Goal: Use online tool/utility: Use online tool/utility

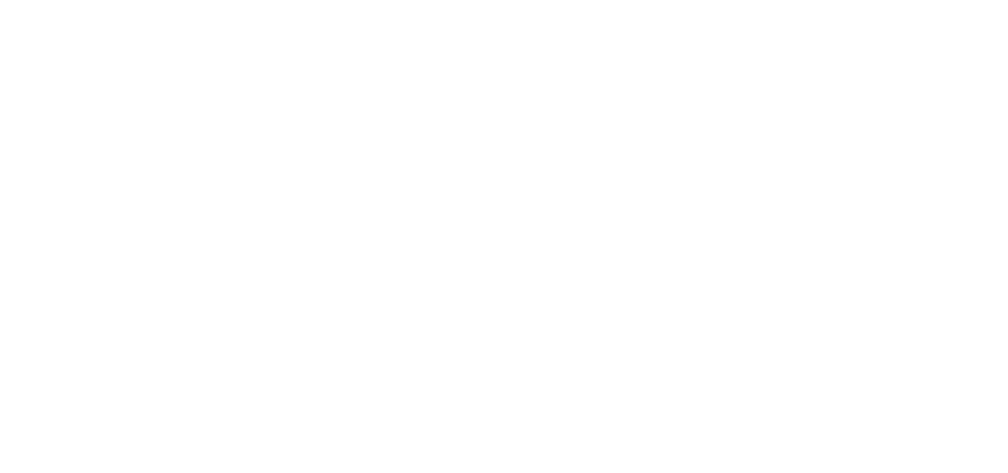
click at [541, 0] on html "We're offline Leave a message" at bounding box center [504, 0] width 1008 height 0
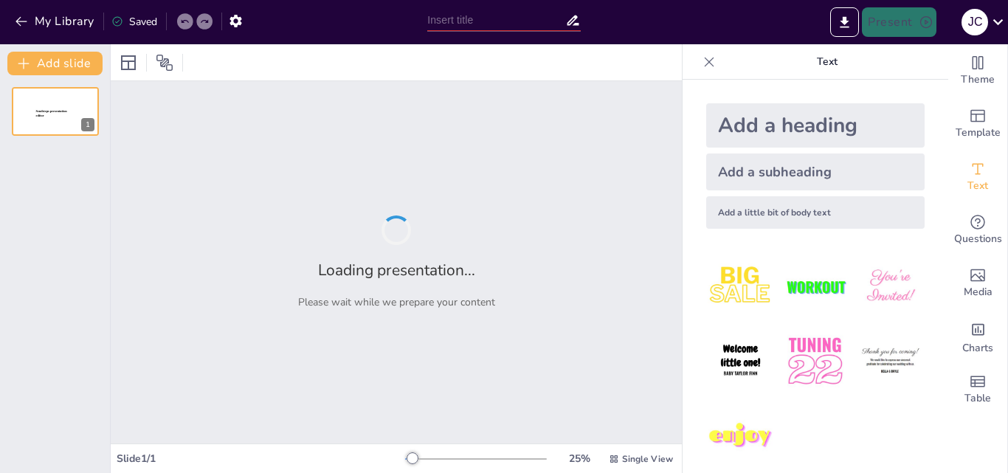
type input "Tendencias Globales en la Provisión de Servicios de Salud: Un Análisis Actual"
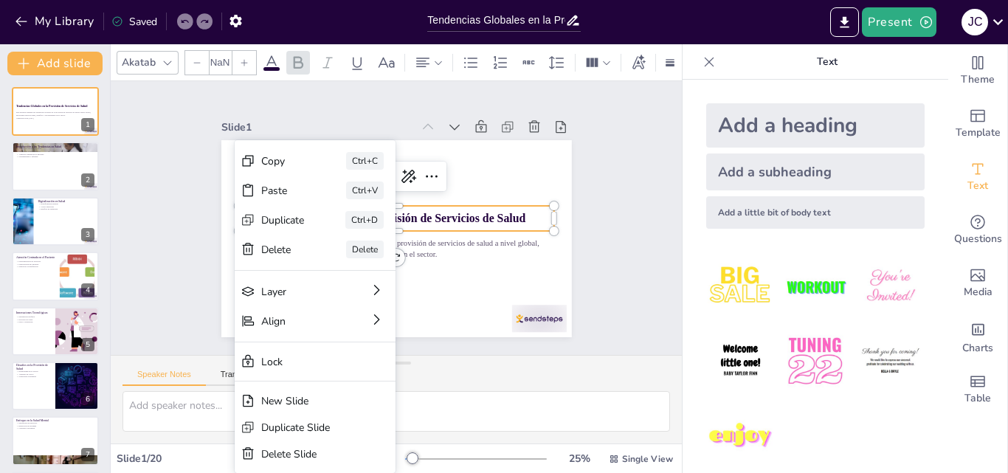
type input "48"
click at [410, 201] on div "Copy" at bounding box center [419, 223] width 18 height 45
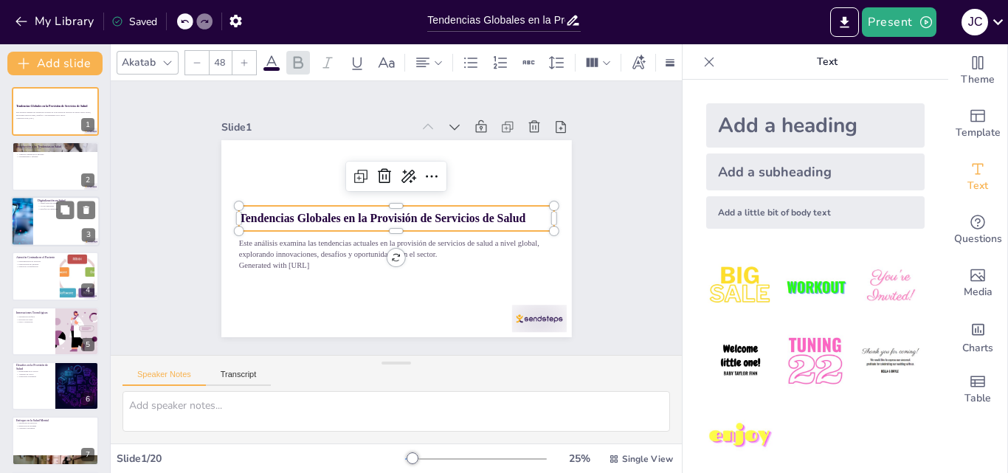
click at [45, 231] on div at bounding box center [55, 221] width 89 height 50
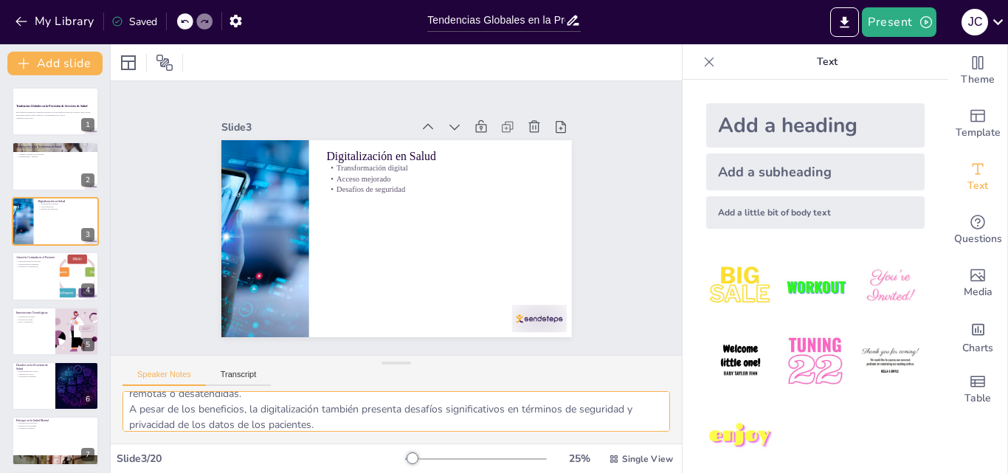
scroll to position [66, 0]
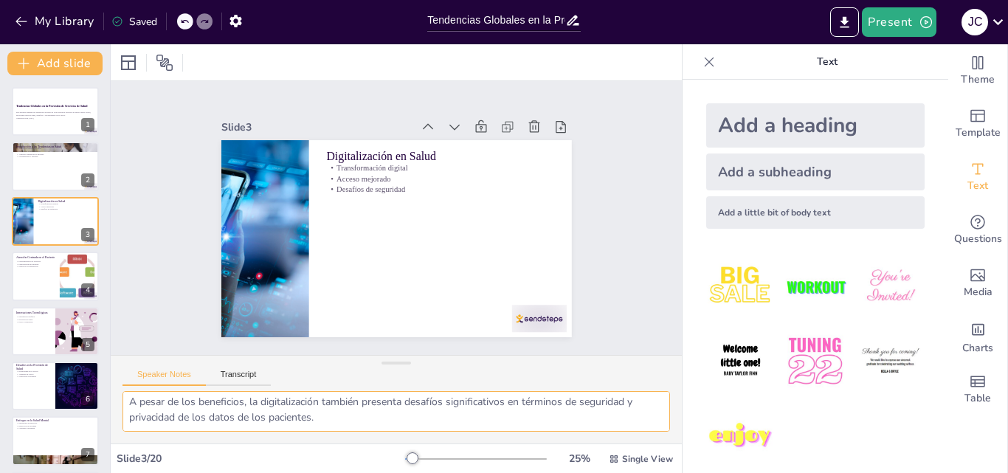
drag, startPoint x: 124, startPoint y: 404, endPoint x: 396, endPoint y: 419, distance: 272.0
click at [396, 419] on textarea "La transformación digital en el sector salud está redefiniendo la forma en que …" at bounding box center [397, 411] width 548 height 41
click at [26, 277] on div at bounding box center [55, 276] width 89 height 50
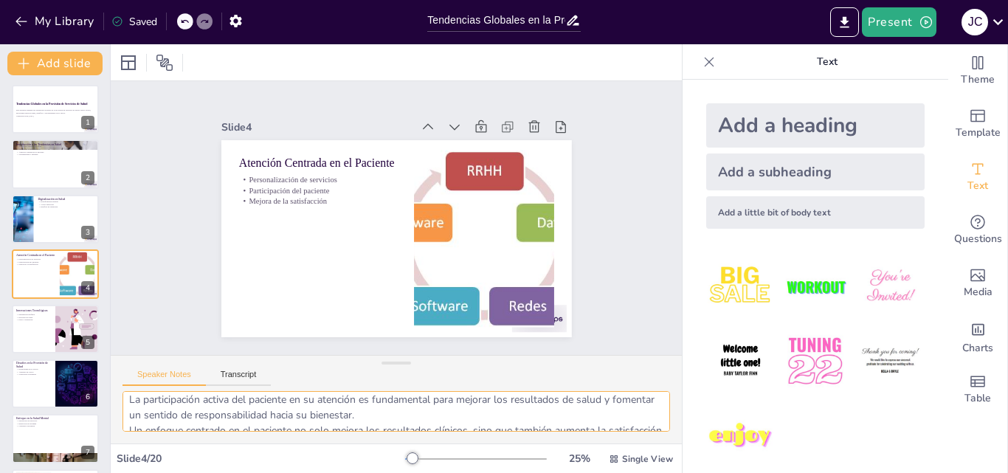
scroll to position [66, 0]
drag, startPoint x: 125, startPoint y: 407, endPoint x: 455, endPoint y: 422, distance: 330.2
click at [455, 422] on textarea "La personalización de los servicios de salud es clave para satisfacer las neces…" at bounding box center [397, 411] width 548 height 41
click at [51, 333] on div at bounding box center [55, 329] width 87 height 49
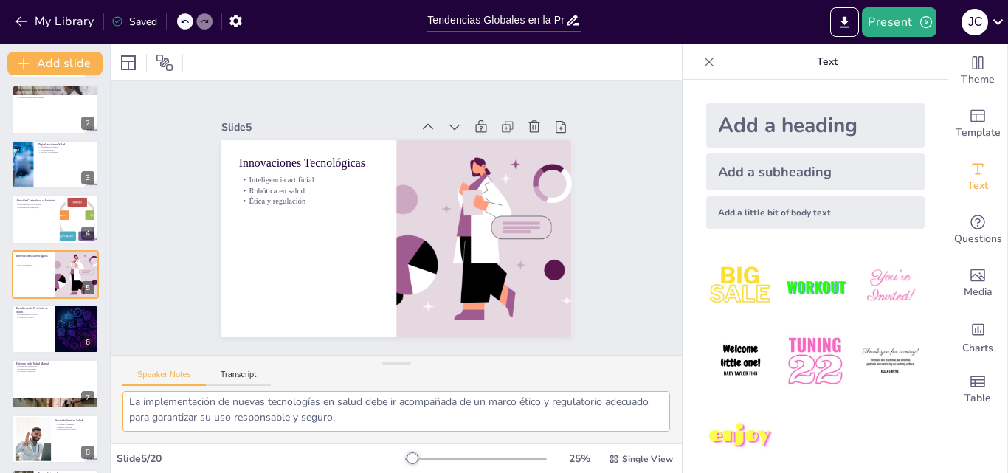
drag, startPoint x: 128, startPoint y: 407, endPoint x: 455, endPoint y: 411, distance: 326.2
click at [455, 411] on textarea "La inteligencia artificial está transformando la atención médica al permitir un…" at bounding box center [397, 411] width 548 height 41
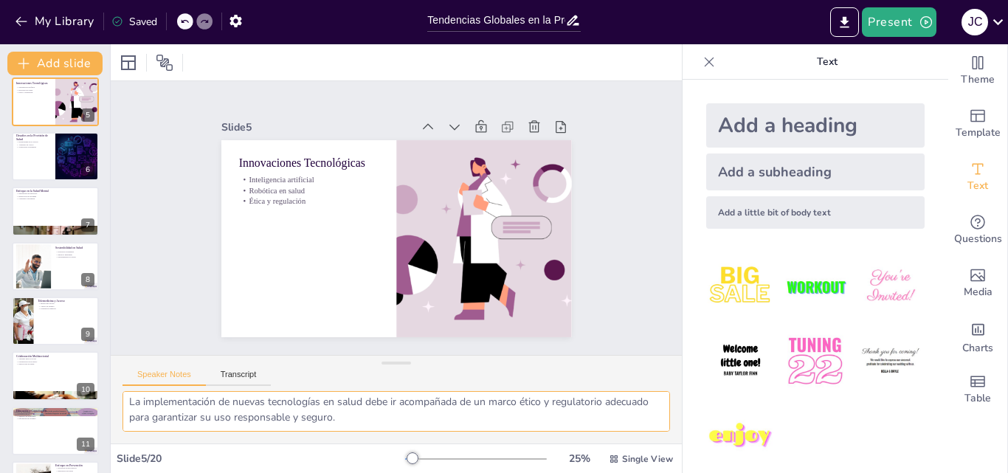
scroll to position [234, 0]
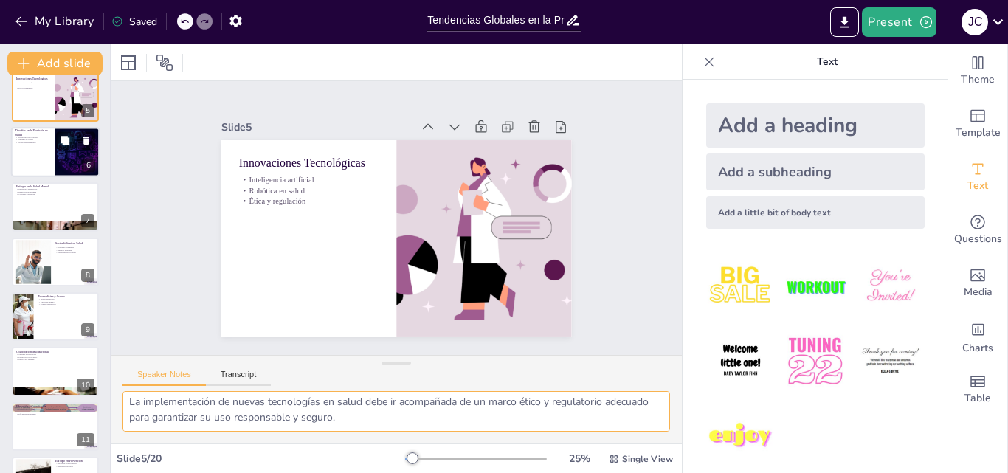
click at [44, 152] on div at bounding box center [55, 152] width 89 height 50
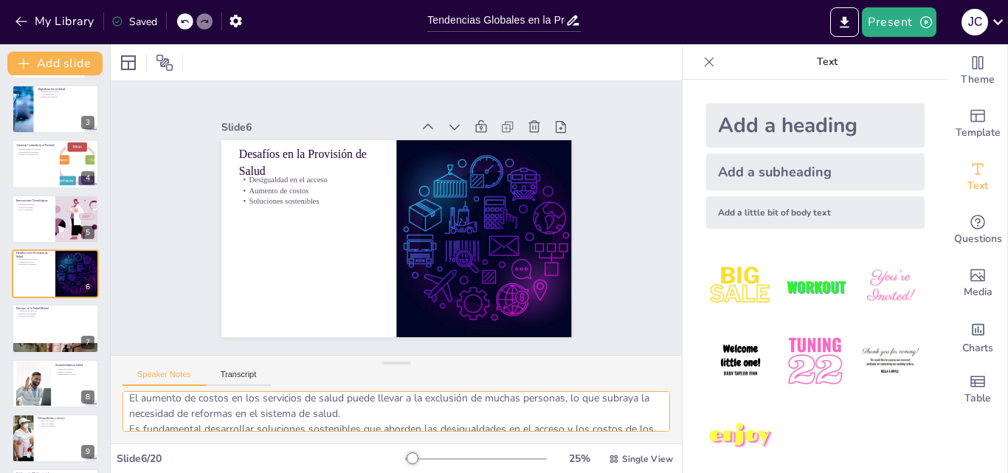
scroll to position [66, 0]
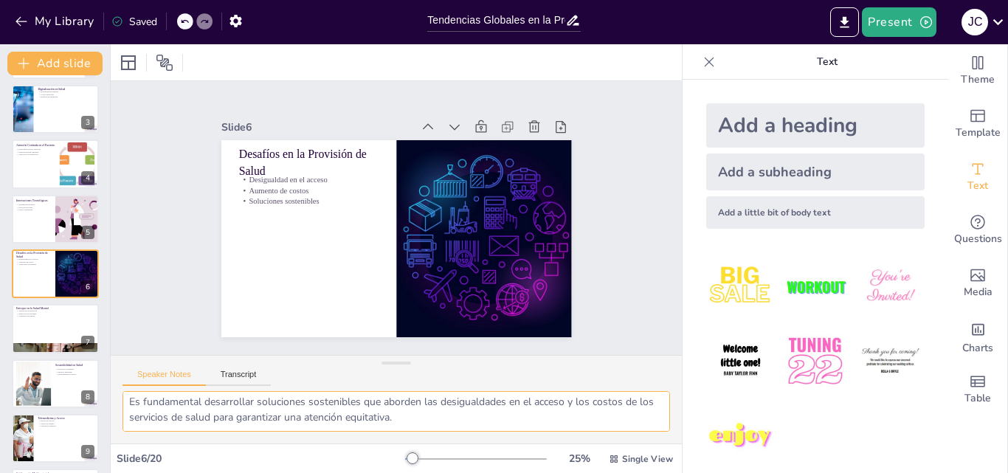
drag, startPoint x: 131, startPoint y: 406, endPoint x: 437, endPoint y: 432, distance: 307.4
click at [437, 432] on div "La desigualdad en el acceso a servicios de salud es un desafío persistente que …" at bounding box center [396, 417] width 571 height 52
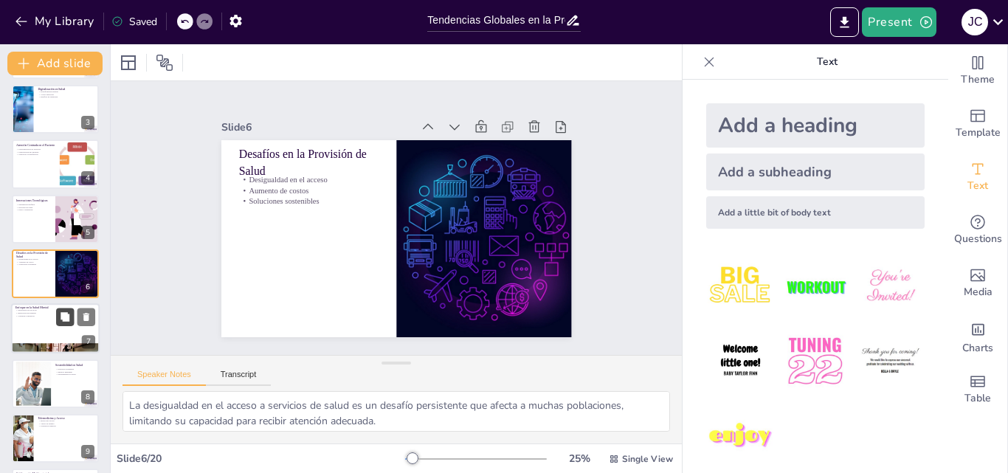
click at [63, 325] on button at bounding box center [65, 317] width 18 height 18
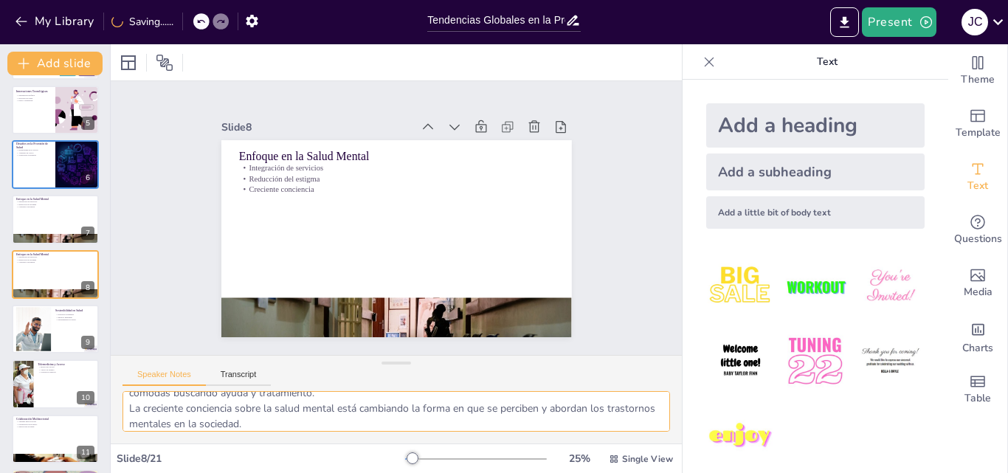
scroll to position [66, 0]
drag, startPoint x: 128, startPoint y: 412, endPoint x: 407, endPoint y: 415, distance: 279.0
click at [407, 415] on textarea "La integración de servicios de salud mental en la atención primaria es clave pa…" at bounding box center [397, 411] width 548 height 41
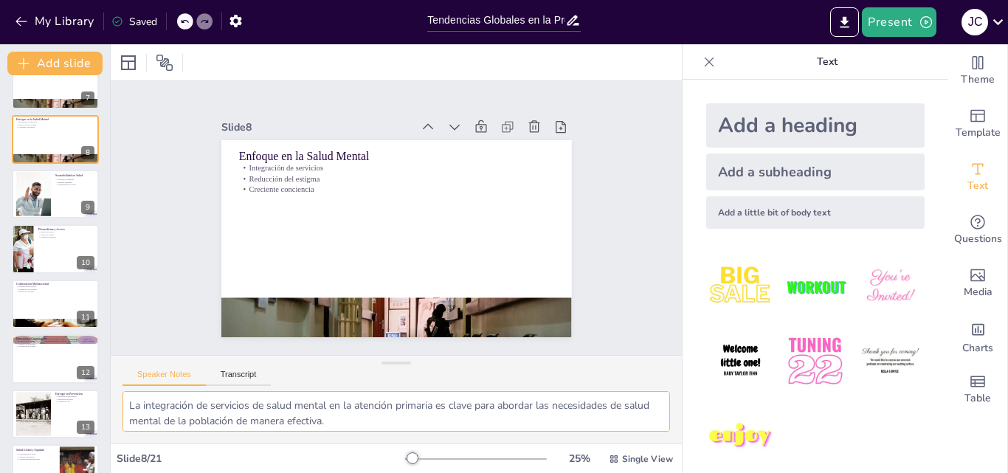
scroll to position [369, 0]
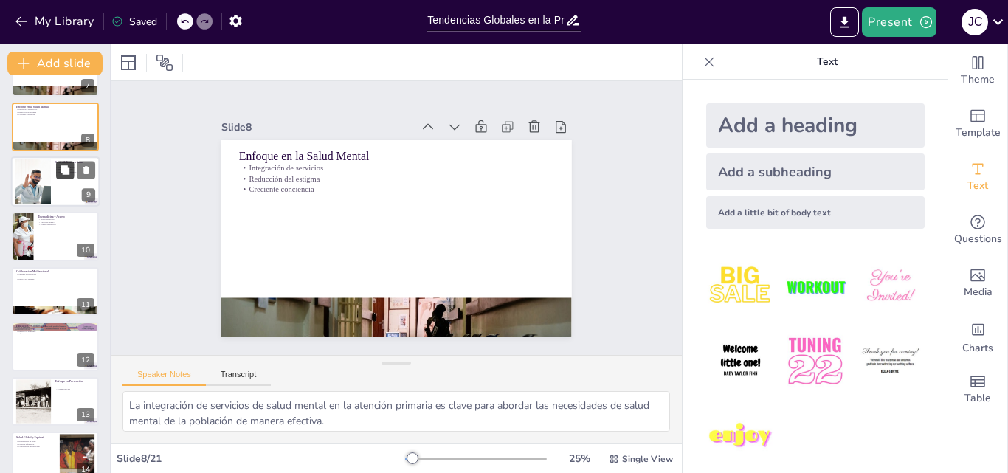
click at [58, 176] on button at bounding box center [65, 170] width 18 height 18
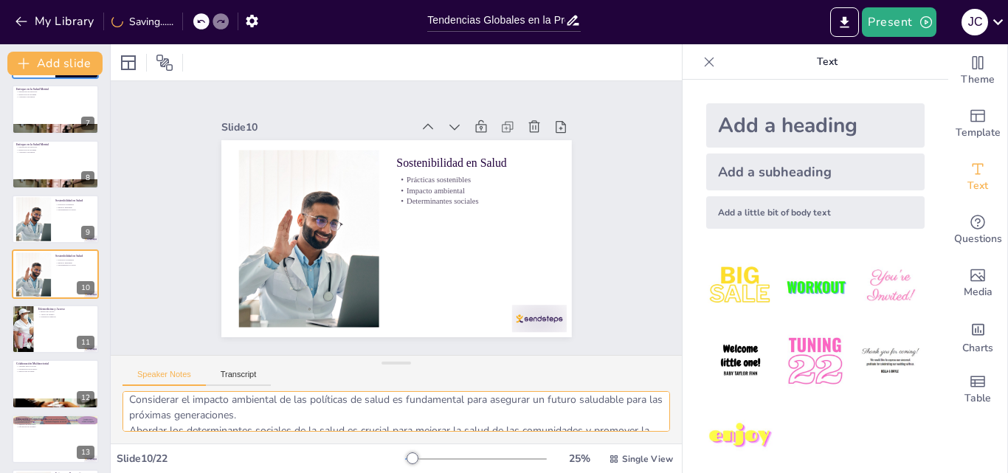
scroll to position [66, 0]
drag, startPoint x: 129, startPoint y: 404, endPoint x: 345, endPoint y: 423, distance: 216.3
click at [344, 425] on textarea "Promover prácticas sostenibles en el sector salud es esencial para garantizar l…" at bounding box center [397, 411] width 548 height 41
click at [59, 333] on div at bounding box center [55, 329] width 89 height 50
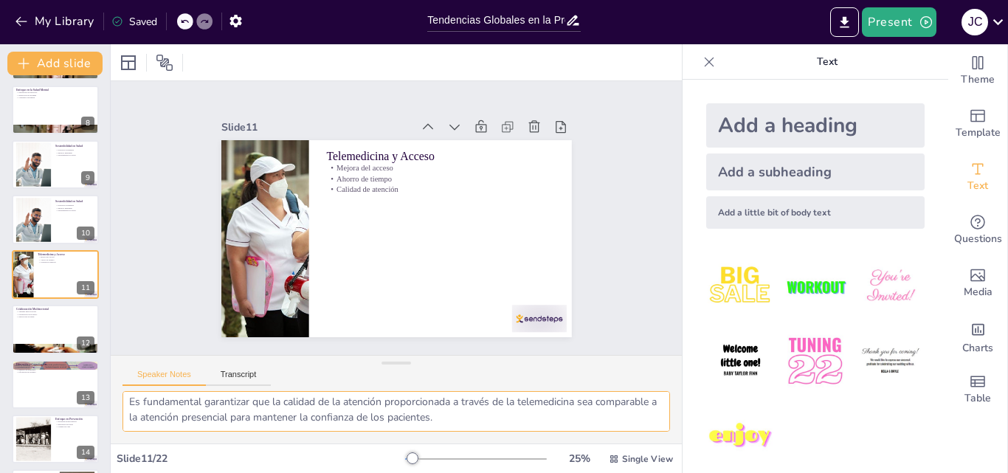
drag, startPoint x: 124, startPoint y: 407, endPoint x: 503, endPoint y: 406, distance: 379.3
click at [528, 411] on textarea "La telemedicina ha sido un avance significativo que ha mejorado el acceso a la …" at bounding box center [397, 411] width 548 height 41
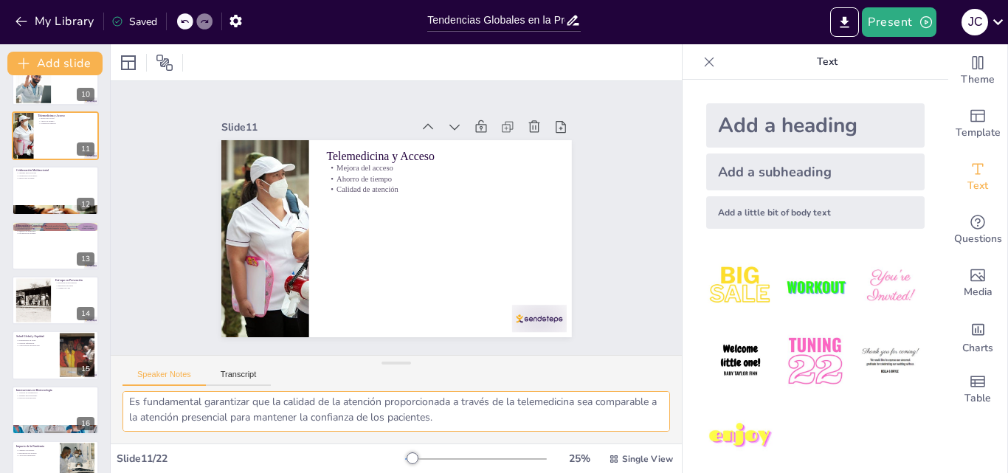
scroll to position [534, 0]
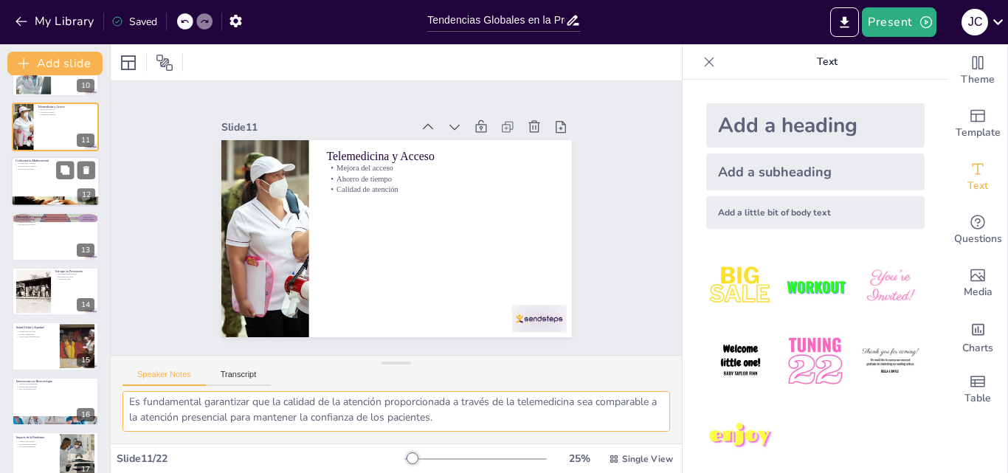
click at [41, 185] on div at bounding box center [55, 181] width 89 height 50
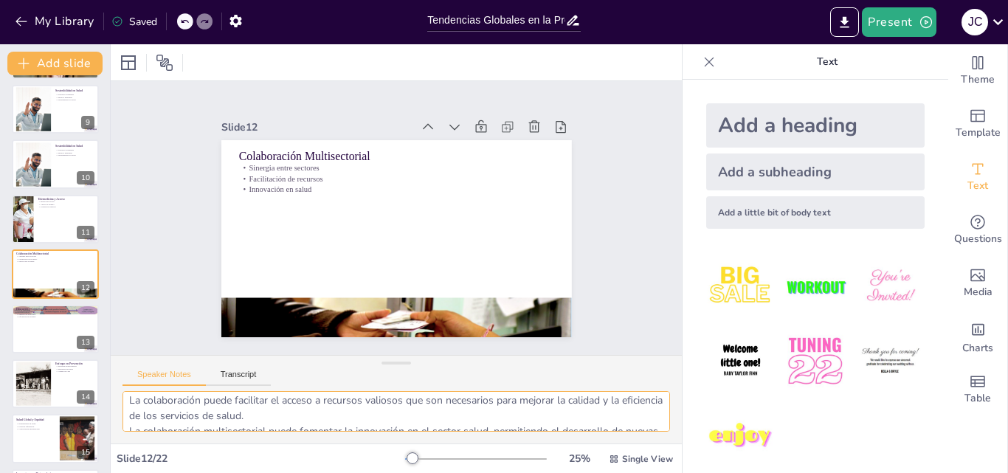
scroll to position [66, 0]
drag, startPoint x: 125, startPoint y: 406, endPoint x: 337, endPoint y: 430, distance: 212.4
click at [337, 430] on textarea "La colaboración entre sectores es esencial para abordar los desafíos complejos …" at bounding box center [397, 411] width 548 height 41
click at [32, 340] on div at bounding box center [55, 329] width 89 height 50
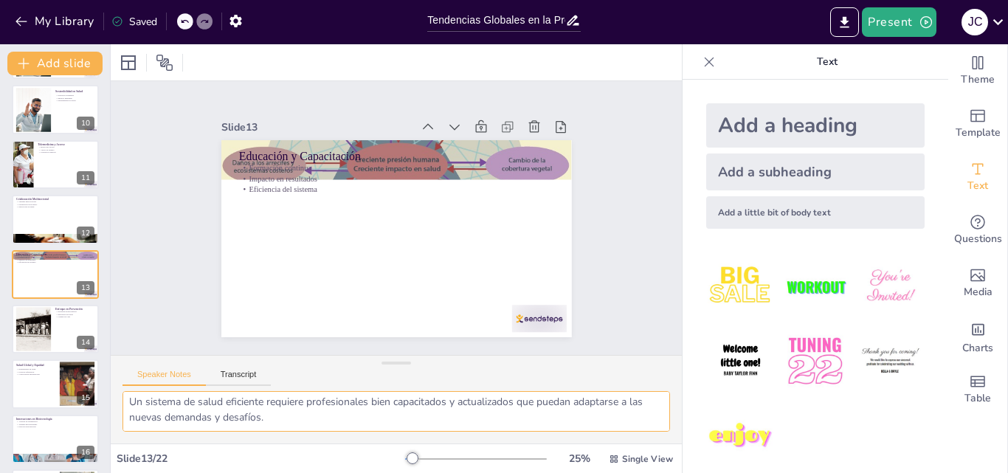
drag, startPoint x: 126, startPoint y: 409, endPoint x: 577, endPoint y: 421, distance: 451.1
click at [577, 421] on textarea "La formación continua es esencial para que los profesionales de la salud manten…" at bounding box center [397, 411] width 548 height 41
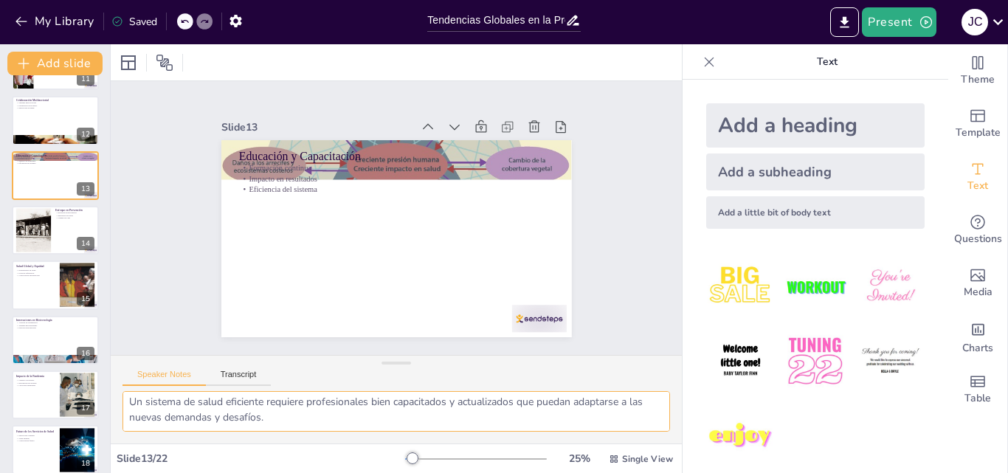
scroll to position [614, 0]
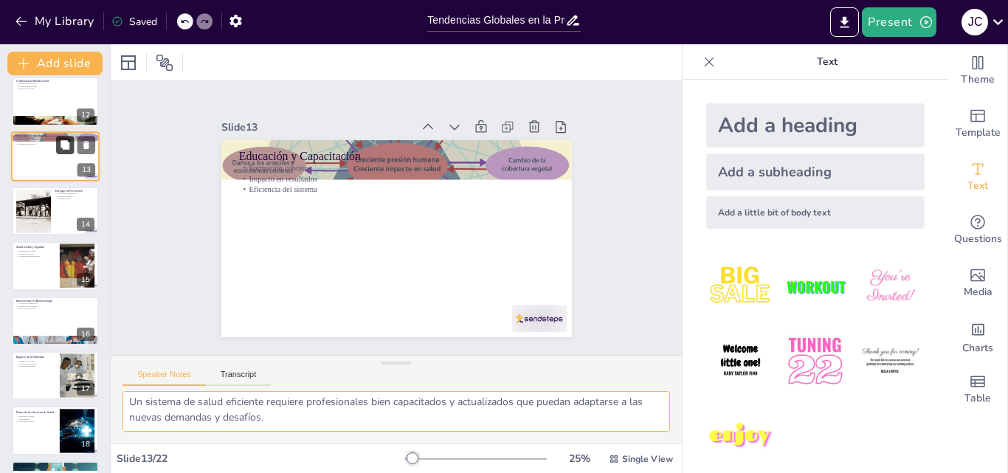
click at [57, 213] on div at bounding box center [55, 211] width 87 height 49
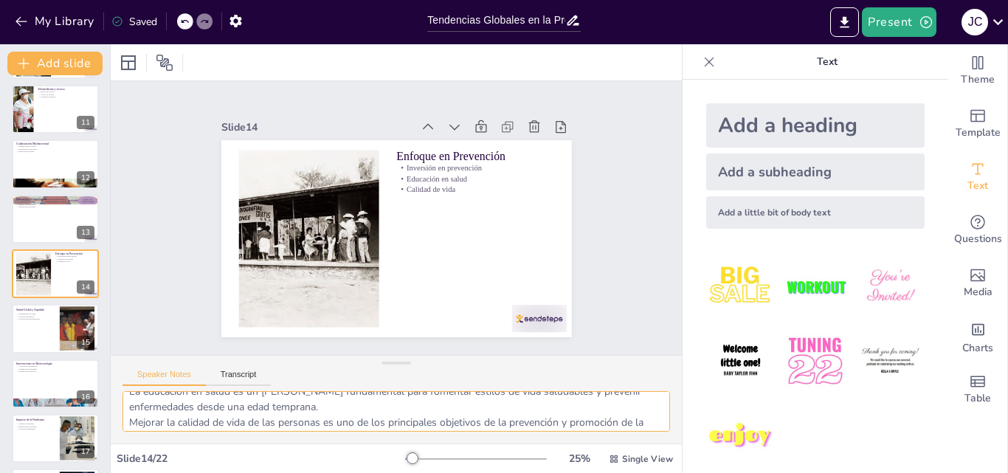
scroll to position [66, 0]
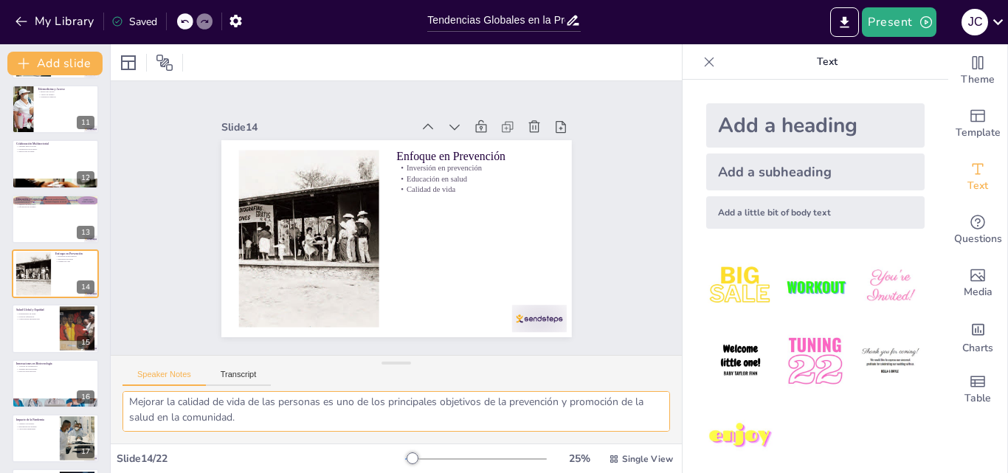
drag, startPoint x: 125, startPoint y: 405, endPoint x: 285, endPoint y: 424, distance: 161.3
click at [285, 424] on textarea "La inversión en programas de prevención es clave para reducir la carga de enfer…" at bounding box center [397, 411] width 548 height 41
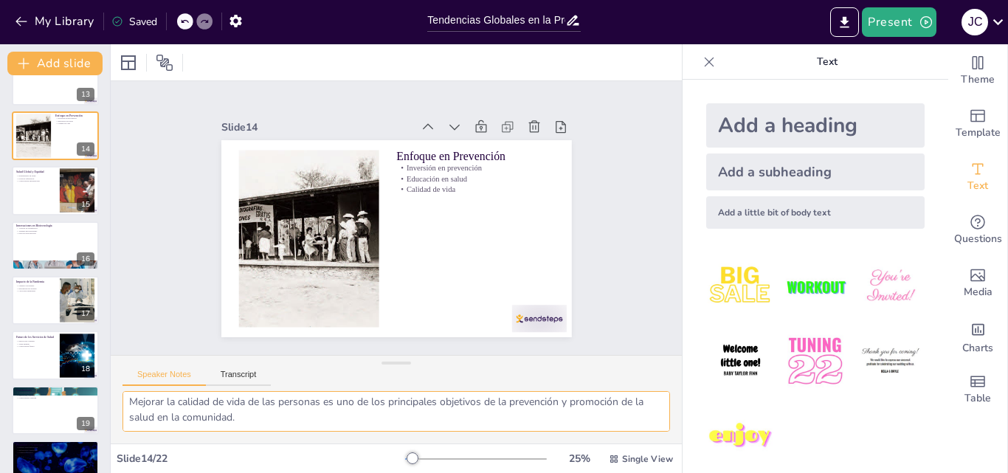
scroll to position [699, 0]
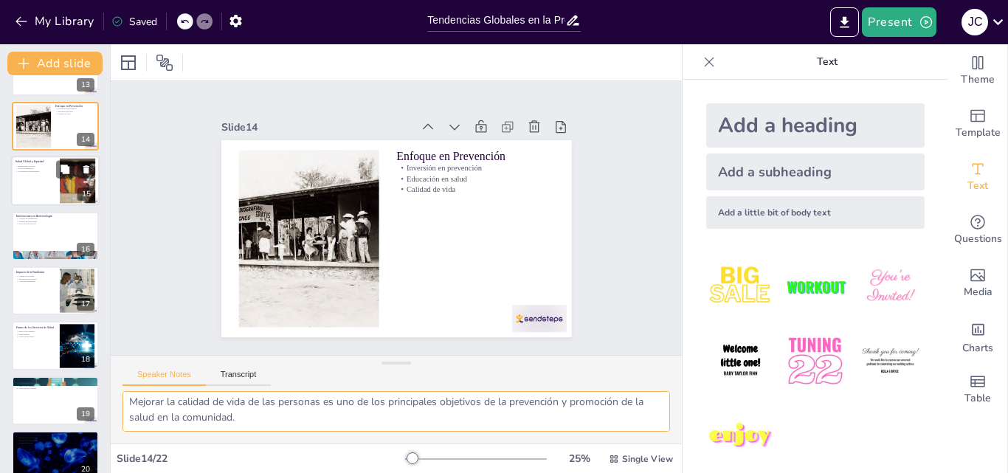
click at [24, 190] on div at bounding box center [55, 181] width 89 height 50
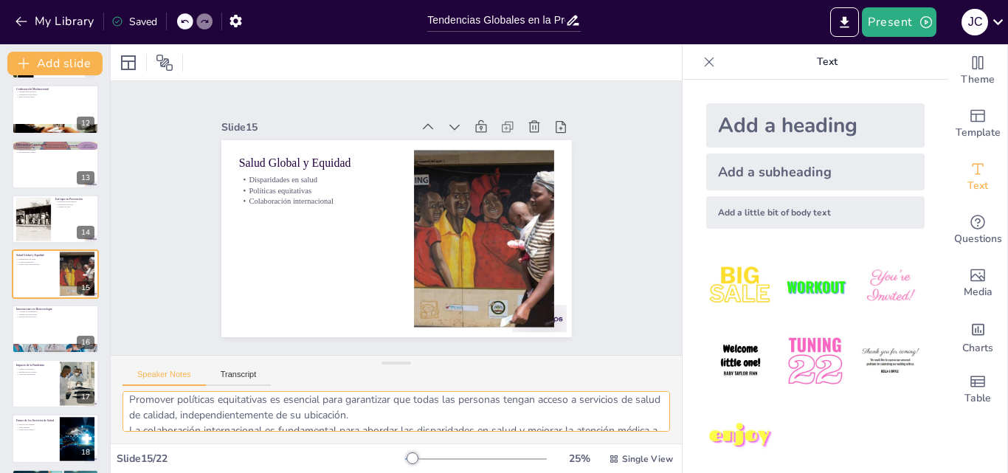
scroll to position [66, 0]
drag, startPoint x: 125, startPoint y: 404, endPoint x: 393, endPoint y: 422, distance: 269.2
click at [393, 422] on textarea "Las disparidades en el acceso a servicios de salud son un desafío significativo…" at bounding box center [397, 411] width 548 height 41
click at [41, 332] on div at bounding box center [55, 329] width 87 height 49
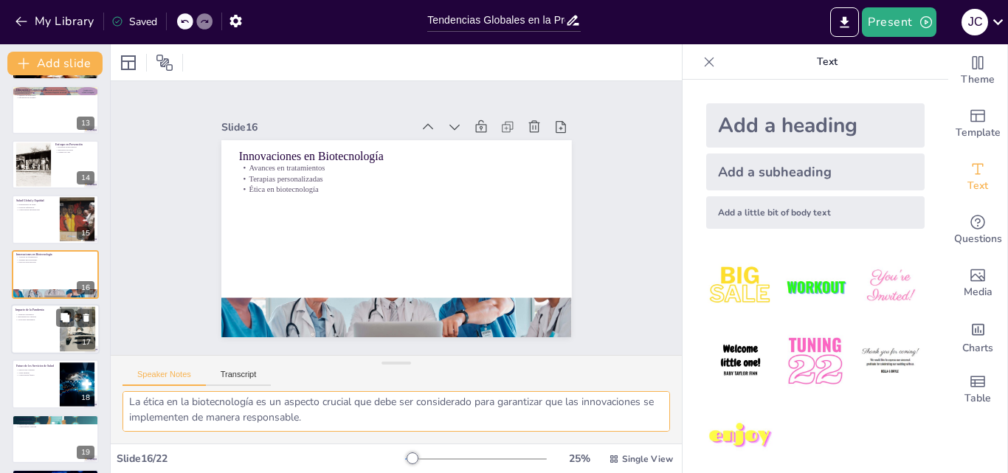
click at [26, 339] on div at bounding box center [55, 329] width 89 height 50
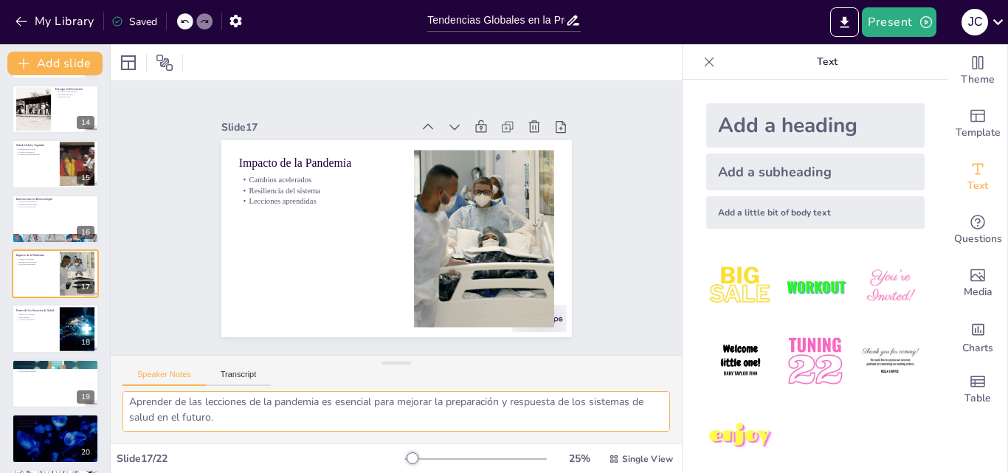
drag, startPoint x: 128, startPoint y: 403, endPoint x: 314, endPoint y: 435, distance: 188.1
click at [314, 435] on div "La pandemia ha acelerado cambios significativos en la atención médica, lo que r…" at bounding box center [396, 417] width 571 height 52
click at [33, 339] on div at bounding box center [55, 329] width 89 height 50
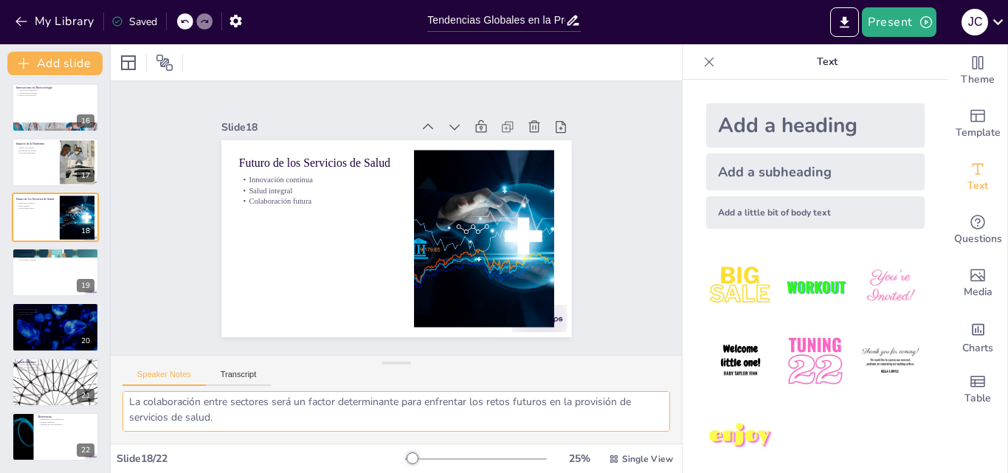
drag, startPoint x: 129, startPoint y: 404, endPoint x: 348, endPoint y: 425, distance: 220.2
click at [348, 425] on textarea "La innovación continua será esencial para el desarrollo de servicios de salud q…" at bounding box center [397, 411] width 548 height 41
click at [42, 282] on div at bounding box center [55, 272] width 89 height 50
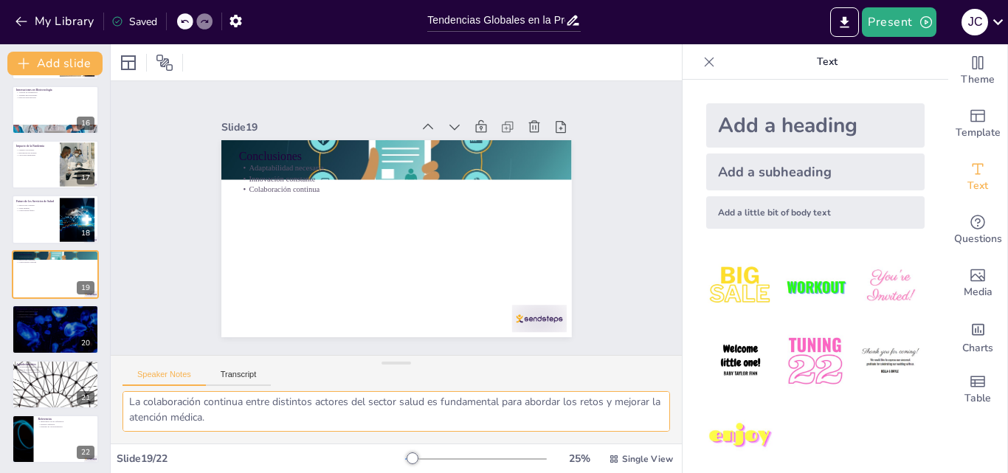
scroll to position [0, 0]
click at [22, 399] on div at bounding box center [55, 384] width 89 height 50
type textarea "Agradecer a la audiencia por su atención es fundamental para cerrar la presenta…"
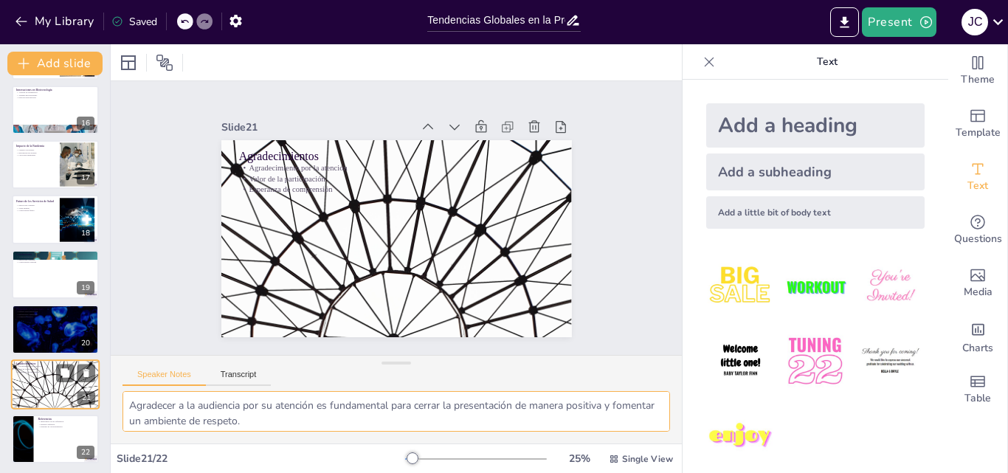
scroll to position [827, 0]
